Goal: Information Seeking & Learning: Learn about a topic

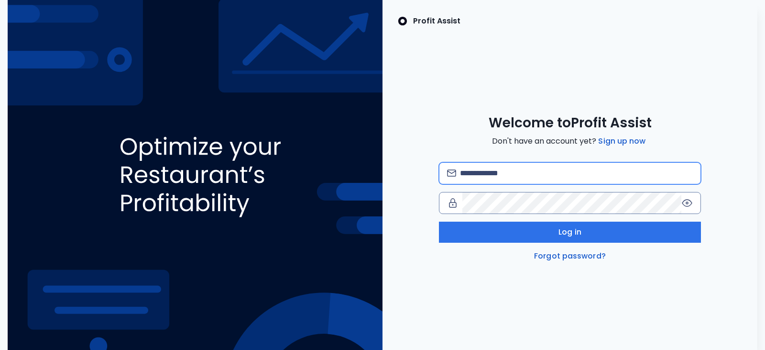
click at [502, 170] on input "email" at bounding box center [576, 173] width 233 height 21
type input "**********"
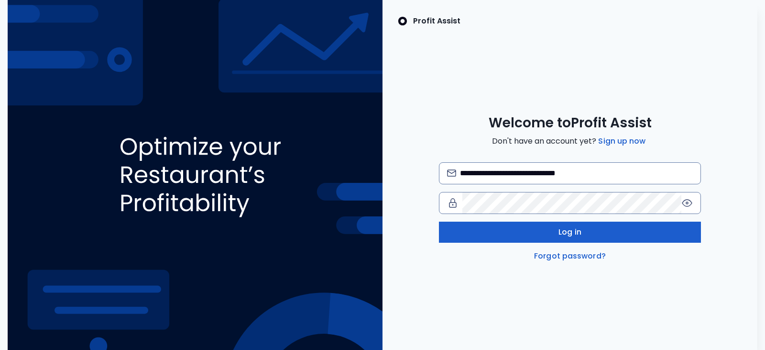
click at [494, 231] on button "Log in" at bounding box center [570, 231] width 263 height 21
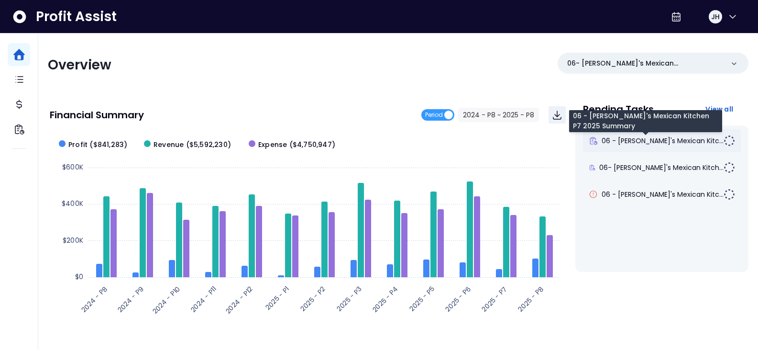
click at [661, 141] on span "06 - [PERSON_NAME]'s Mexican Kitc..." at bounding box center [663, 141] width 122 height 10
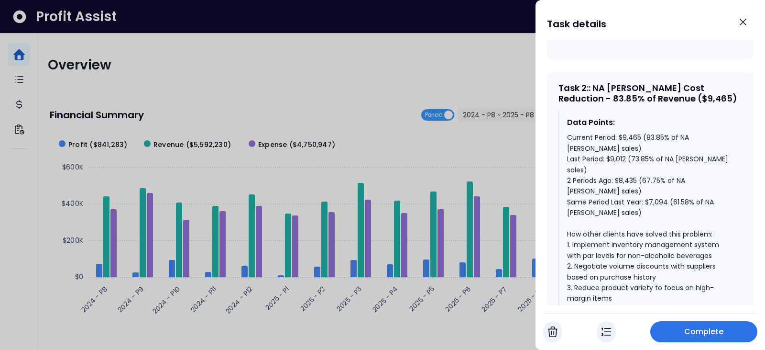
scroll to position [828, 0]
click at [745, 24] on icon "Close" at bounding box center [742, 21] width 11 height 11
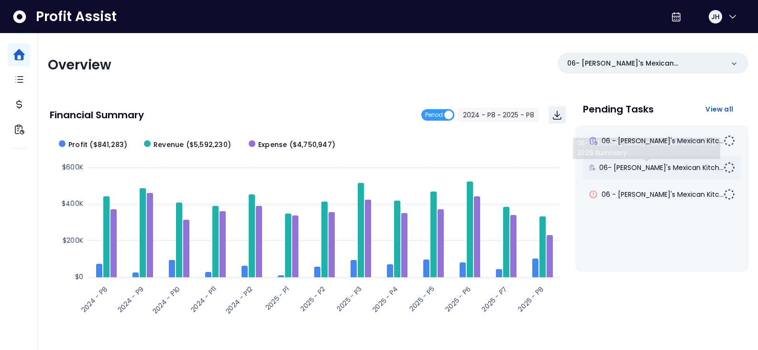
click at [657, 164] on span "06- [PERSON_NAME]'s Mexican Kitch..." at bounding box center [661, 168] width 124 height 10
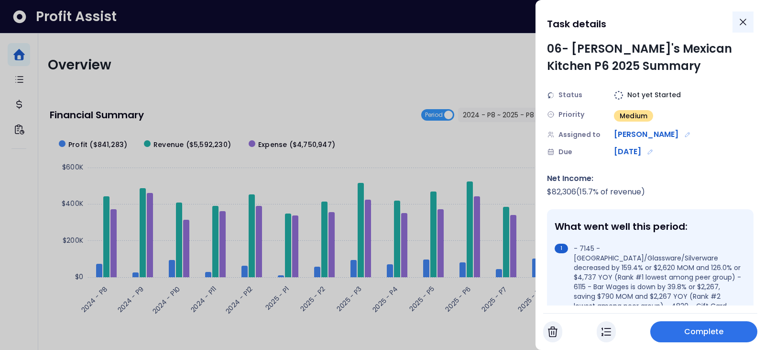
click at [745, 20] on icon "Close" at bounding box center [743, 22] width 6 height 6
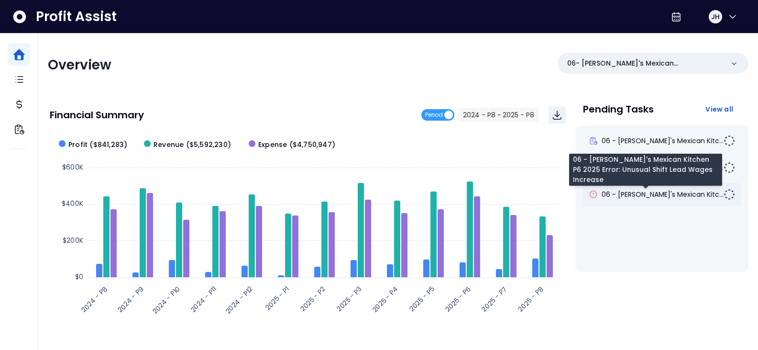
click at [639, 196] on span "06 - Maria's Mexican Kitc..." at bounding box center [663, 194] width 122 height 10
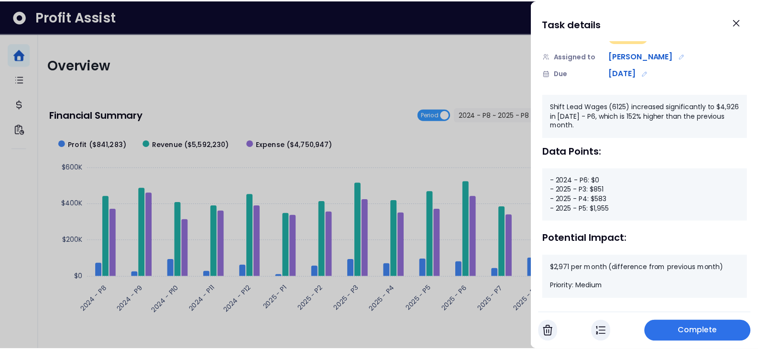
scroll to position [109, 0]
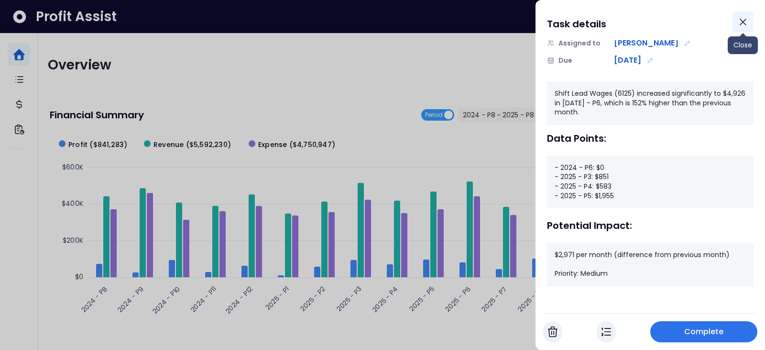
click at [748, 22] on icon "Close" at bounding box center [742, 21] width 11 height 11
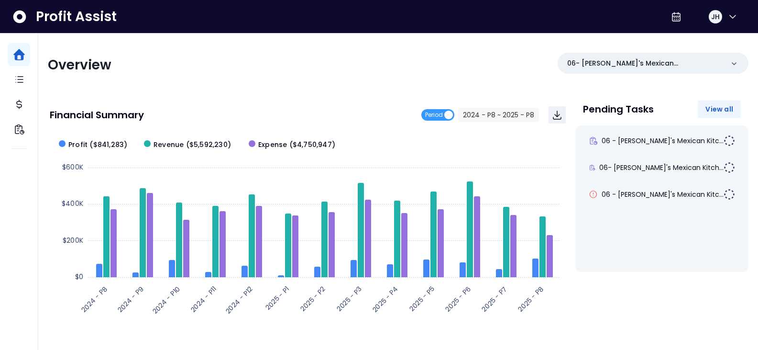
click at [724, 111] on span "View all" at bounding box center [719, 109] width 28 height 10
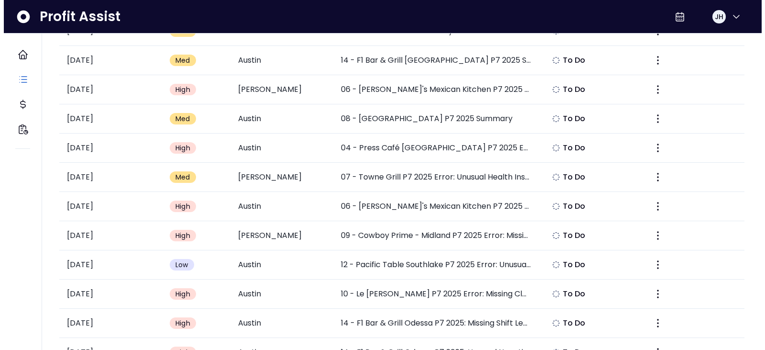
scroll to position [478, 0]
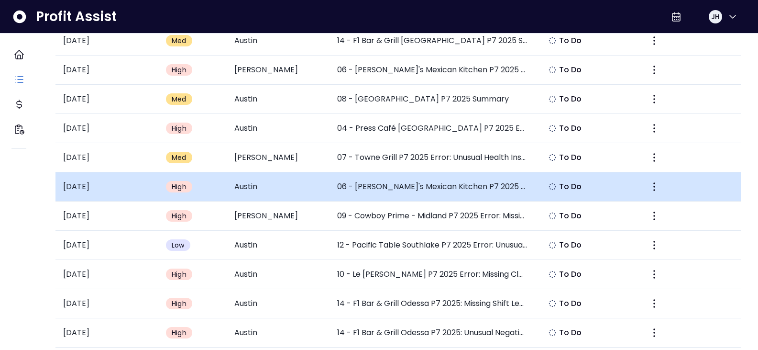
click at [250, 179] on td "Austin" at bounding box center [278, 186] width 103 height 29
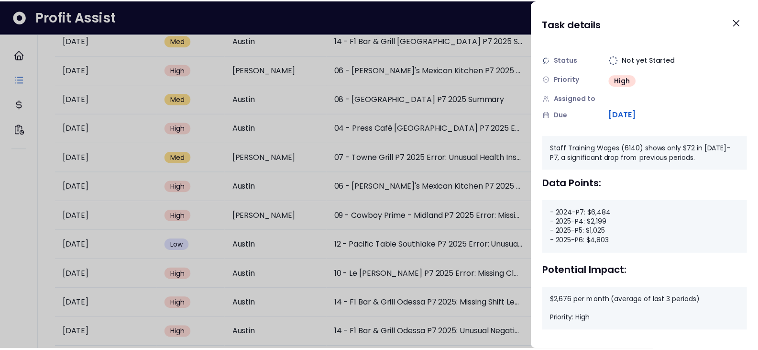
scroll to position [53, 0]
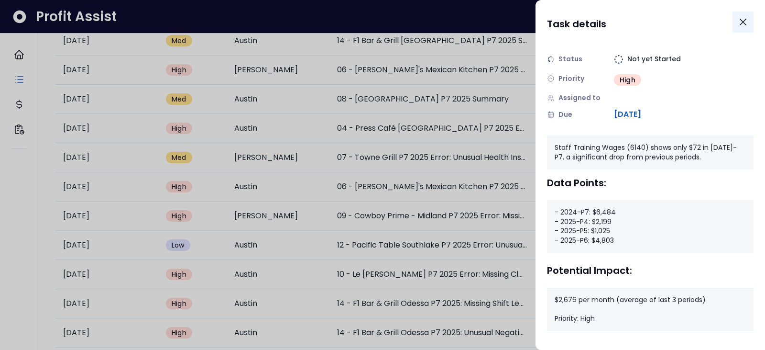
click at [746, 17] on icon "Close" at bounding box center [742, 21] width 11 height 11
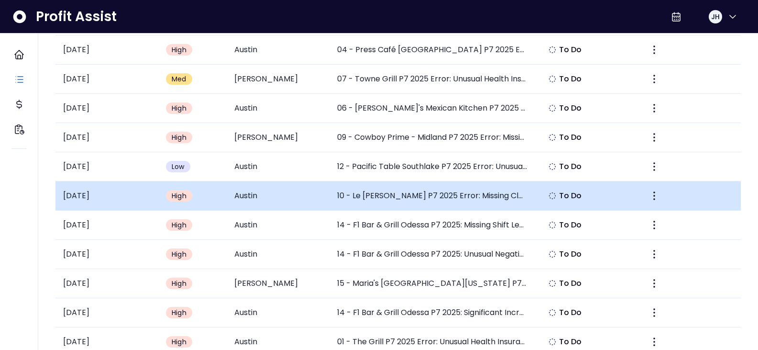
scroll to position [574, 0]
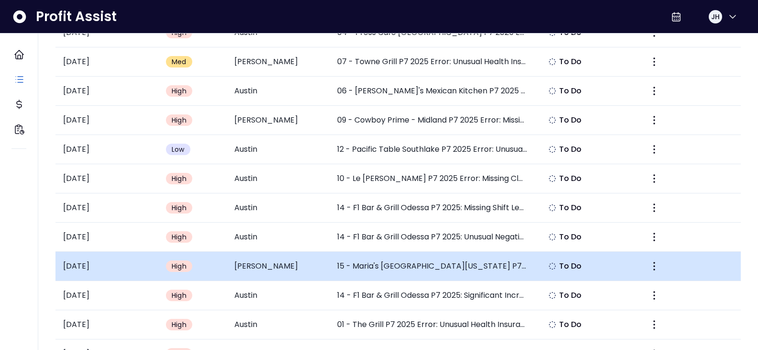
click at [369, 271] on td "15 - Maria's West Texas P7 2025: Investigate Electricity eExpense Increase" at bounding box center [433, 266] width 206 height 29
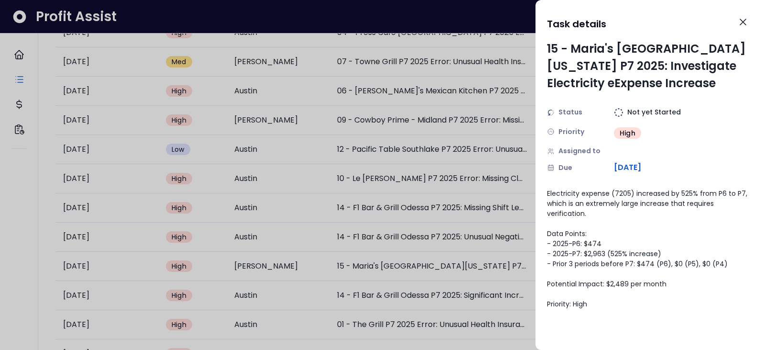
drag, startPoint x: 747, startPoint y: 17, endPoint x: 735, endPoint y: 22, distance: 13.2
click at [747, 18] on icon "Close" at bounding box center [742, 21] width 11 height 11
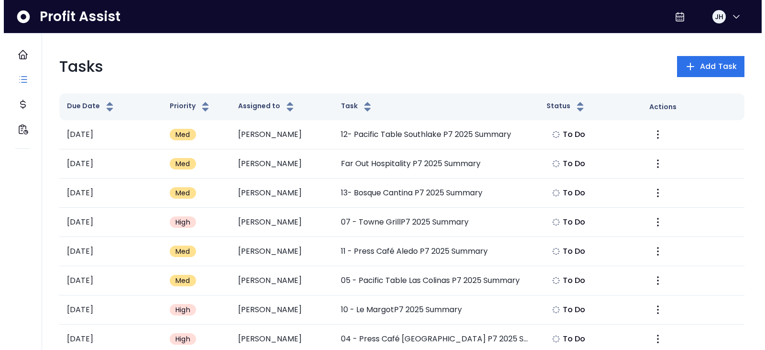
scroll to position [0, 0]
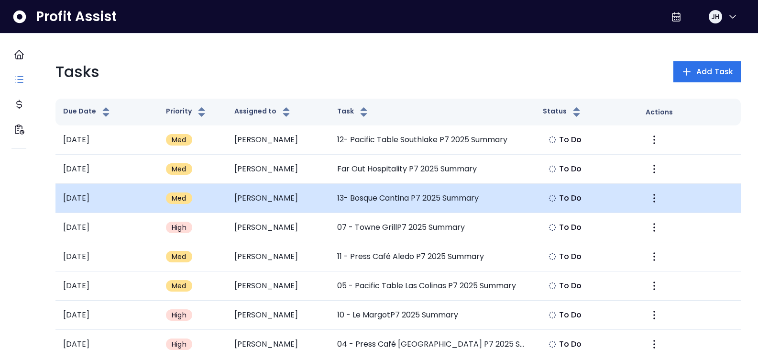
click at [436, 201] on td "13- Bosque Cantina P7 2025 Summary" at bounding box center [433, 198] width 206 height 29
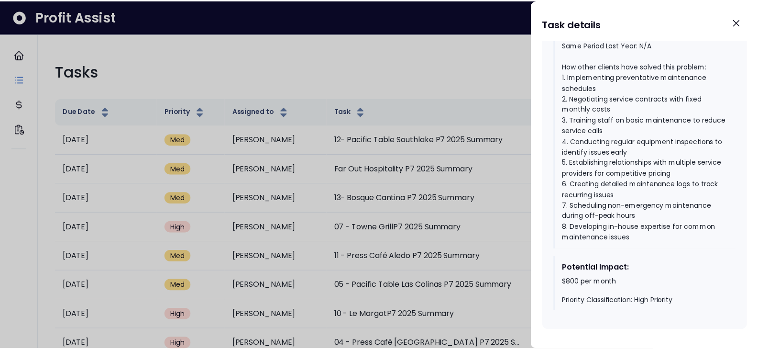
scroll to position [1305, 0]
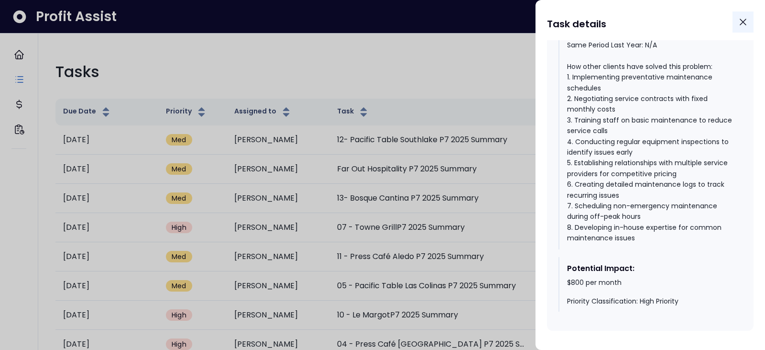
click at [741, 19] on icon "Close" at bounding box center [742, 21] width 11 height 11
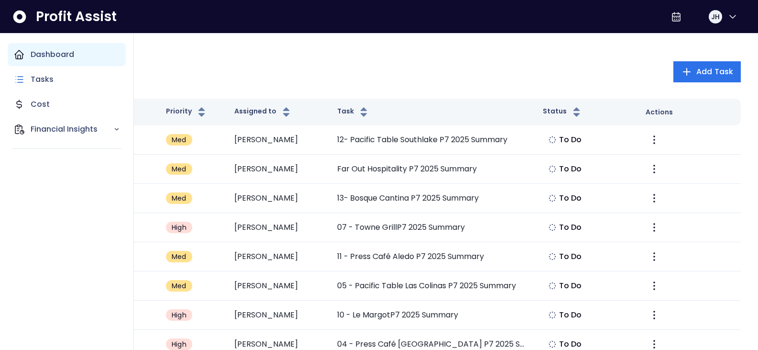
click at [57, 48] on div "Dashboard" at bounding box center [67, 54] width 118 height 23
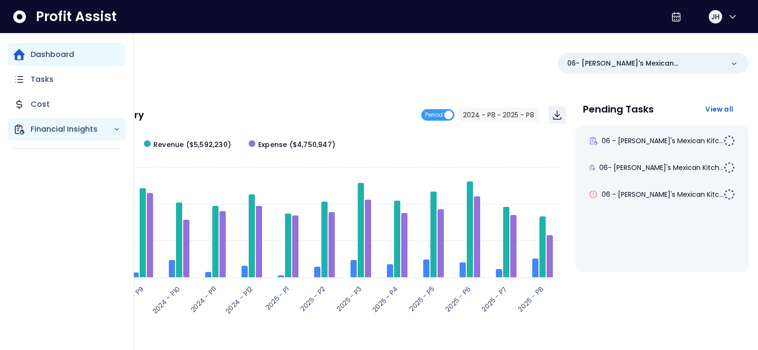
click at [85, 129] on p "Financial Insights" at bounding box center [72, 128] width 83 height 11
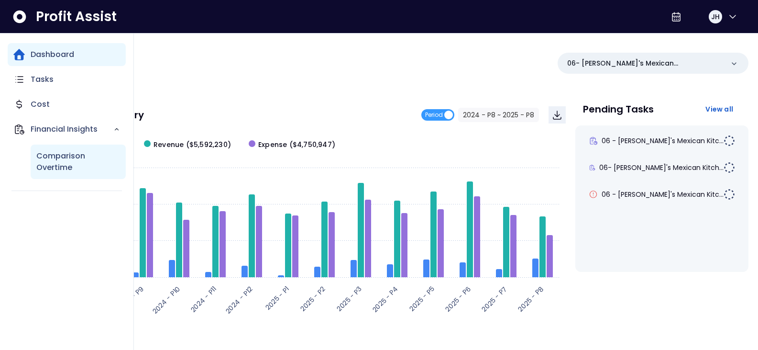
click at [79, 158] on p "Comparison Overtime" at bounding box center [78, 161] width 84 height 23
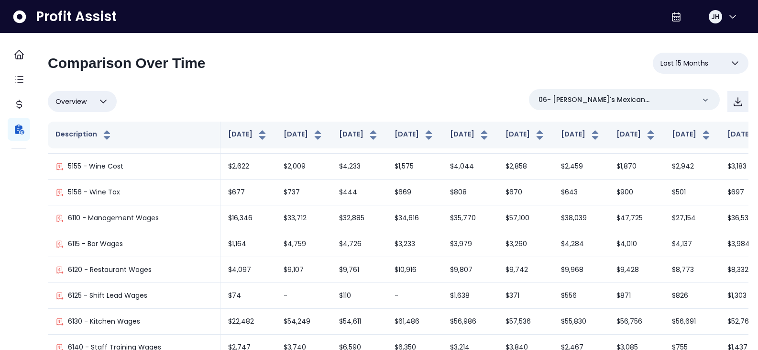
scroll to position [717, 0]
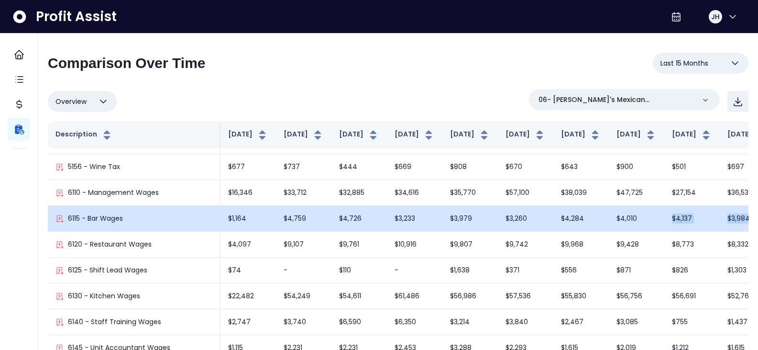
drag, startPoint x: 634, startPoint y: 252, endPoint x: 536, endPoint y: 251, distance: 98.5
click at [536, 231] on tr "6115 - Bar Wages $1,164 $4,759 $4,726 $3,233 $3,979 $3,260 $4,284 $4,010 $4,137…" at bounding box center [578, 219] width 1060 height 26
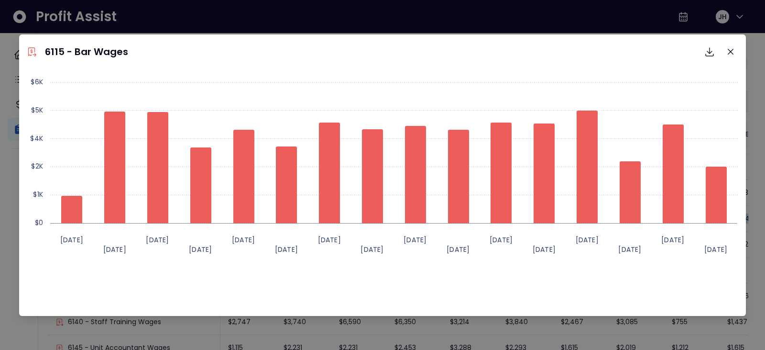
click at [730, 50] on icon "Close" at bounding box center [731, 52] width 6 height 6
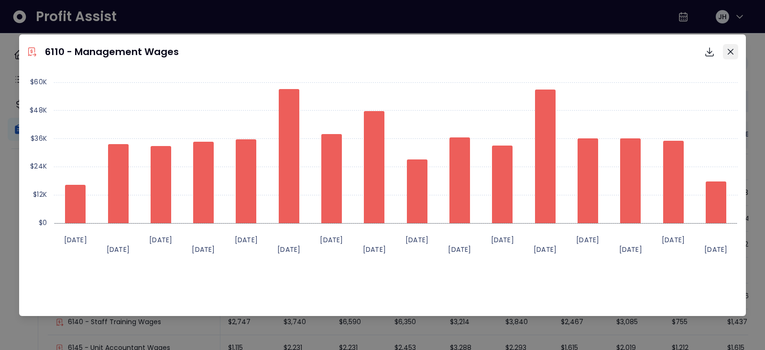
click at [727, 54] on button "Close" at bounding box center [730, 51] width 15 height 15
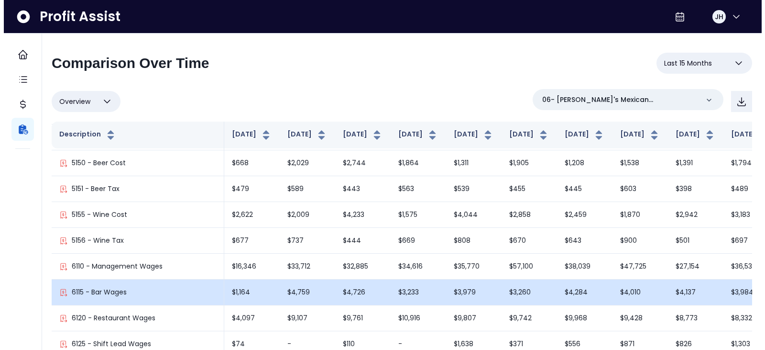
scroll to position [670, 0]
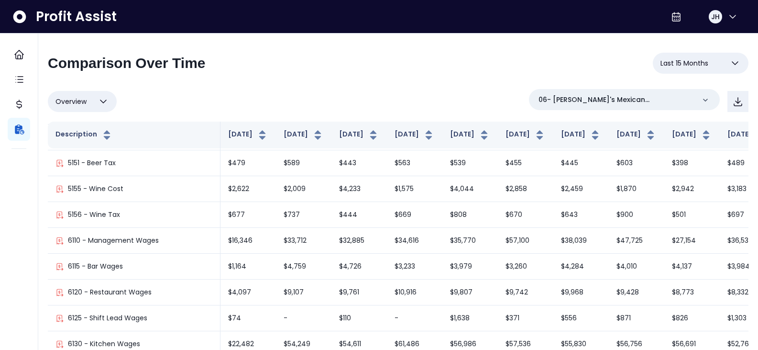
click at [719, 66] on button "Last 15 Months" at bounding box center [701, 63] width 96 height 21
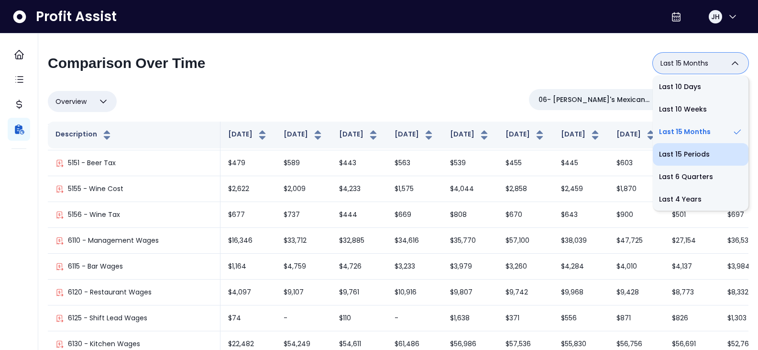
click at [713, 158] on li "Last 15 Periods" at bounding box center [701, 154] width 96 height 22
type input "**********"
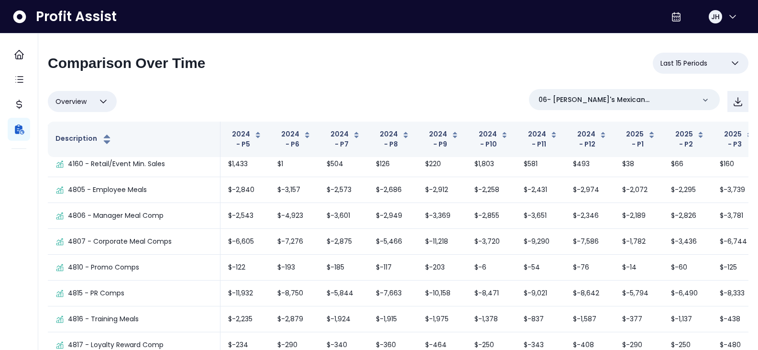
scroll to position [0, 0]
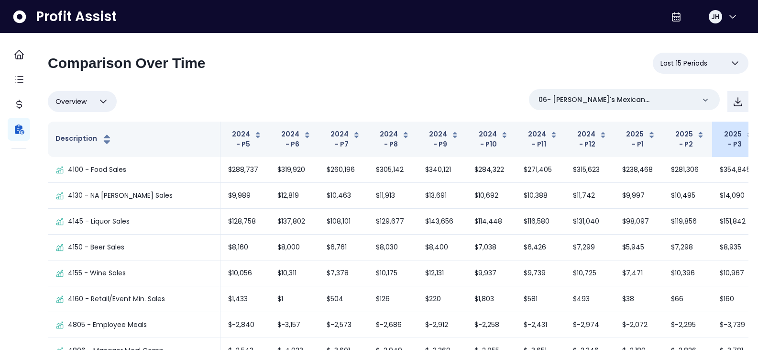
drag, startPoint x: 736, startPoint y: 144, endPoint x: 686, endPoint y: 140, distance: 50.4
click at [686, 140] on tr "Description 2024 - P5 2024 - P6 2024 - P7 2024 - P8 2024 - P9 2024 - P10 2024 -…" at bounding box center [526, 138] width 957 height 35
click at [187, 89] on div "Overview Overview % of cost % of sales % of budget ******** 06- Maria's Mexican…" at bounding box center [398, 101] width 701 height 25
click at [731, 16] on icon "button" at bounding box center [732, 16] width 11 height 11
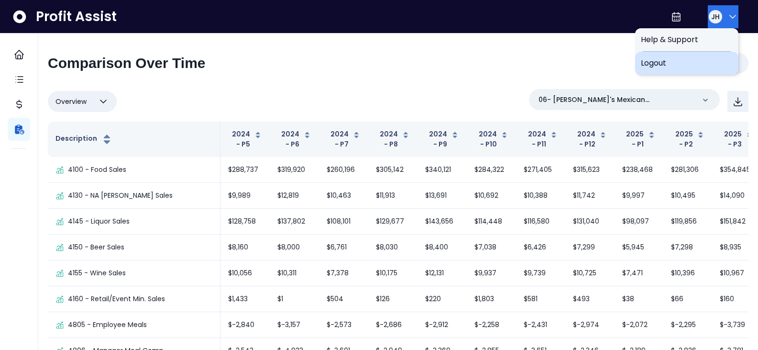
click at [709, 56] on div "Logout" at bounding box center [686, 63] width 103 height 23
